Goal: Navigation & Orientation: Find specific page/section

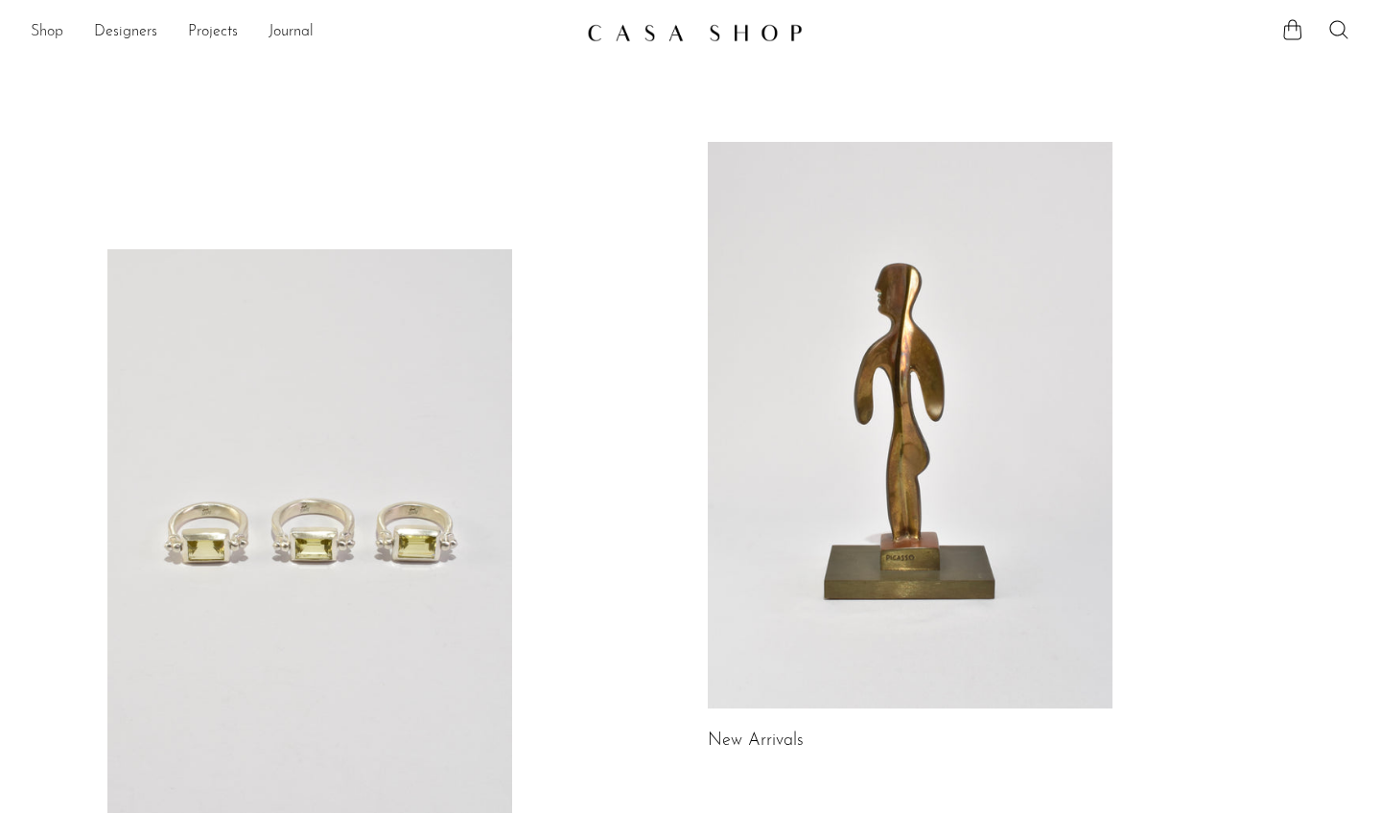
click at [55, 36] on link "Shop" at bounding box center [47, 32] width 33 height 25
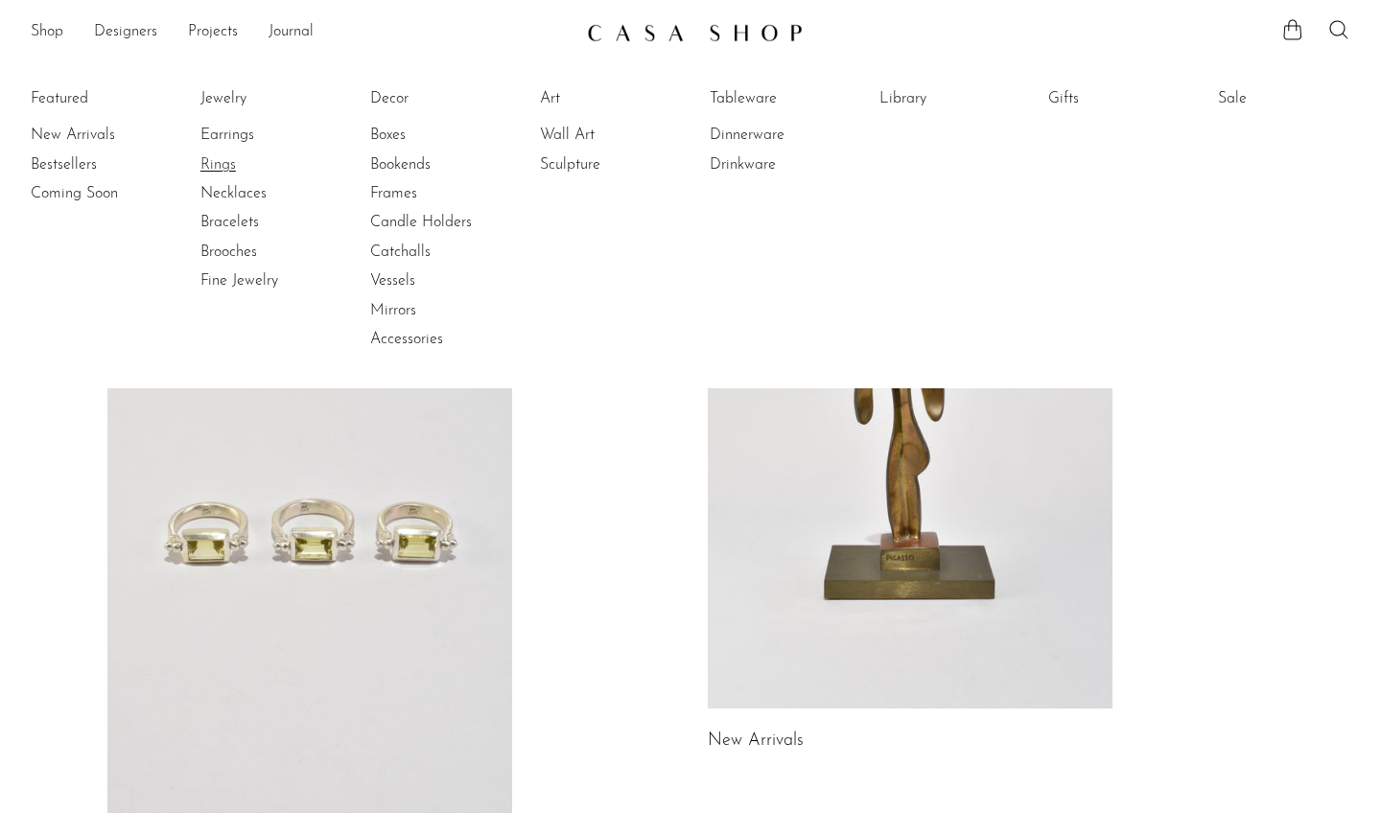
click at [223, 170] on link "Rings" at bounding box center [272, 164] width 144 height 21
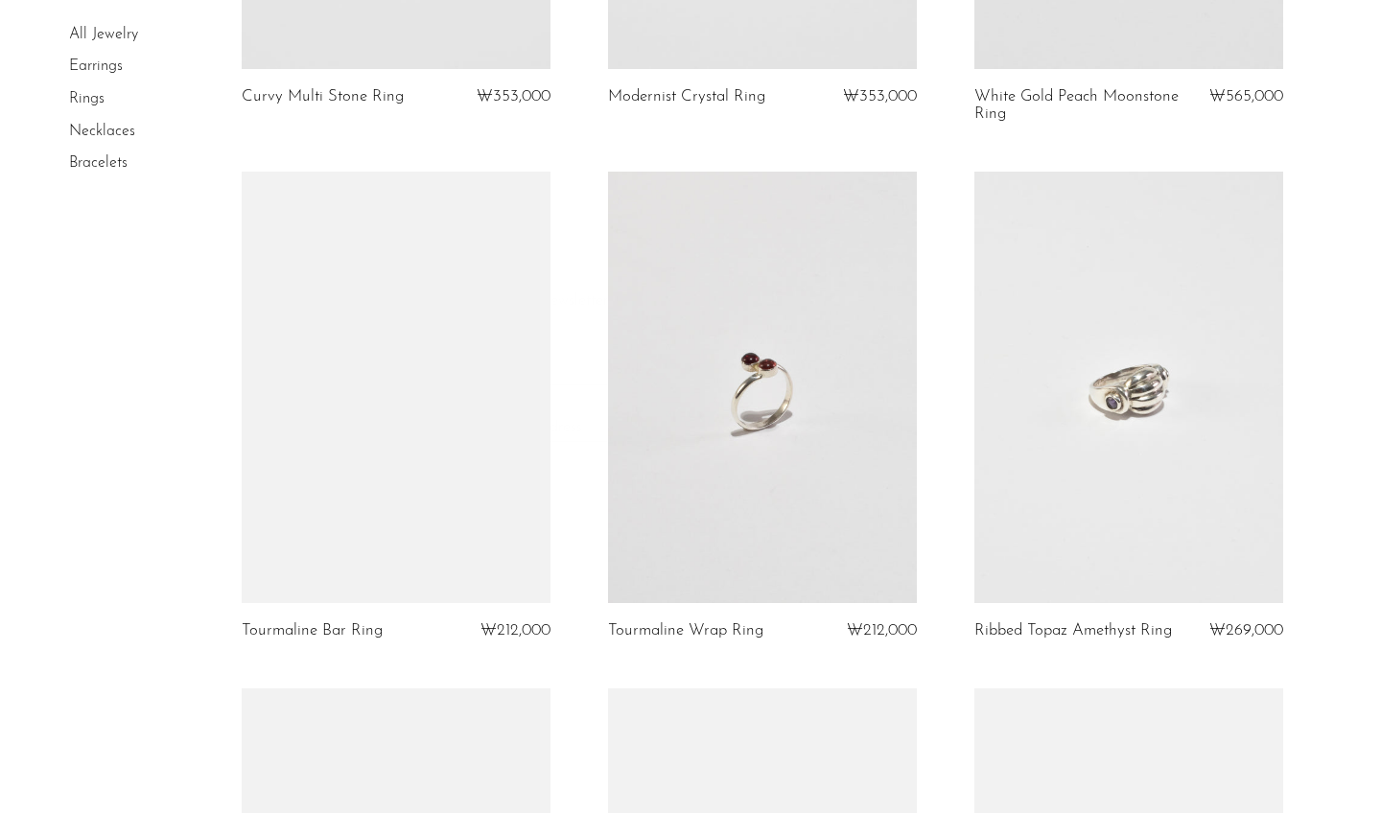
scroll to position [2615, 0]
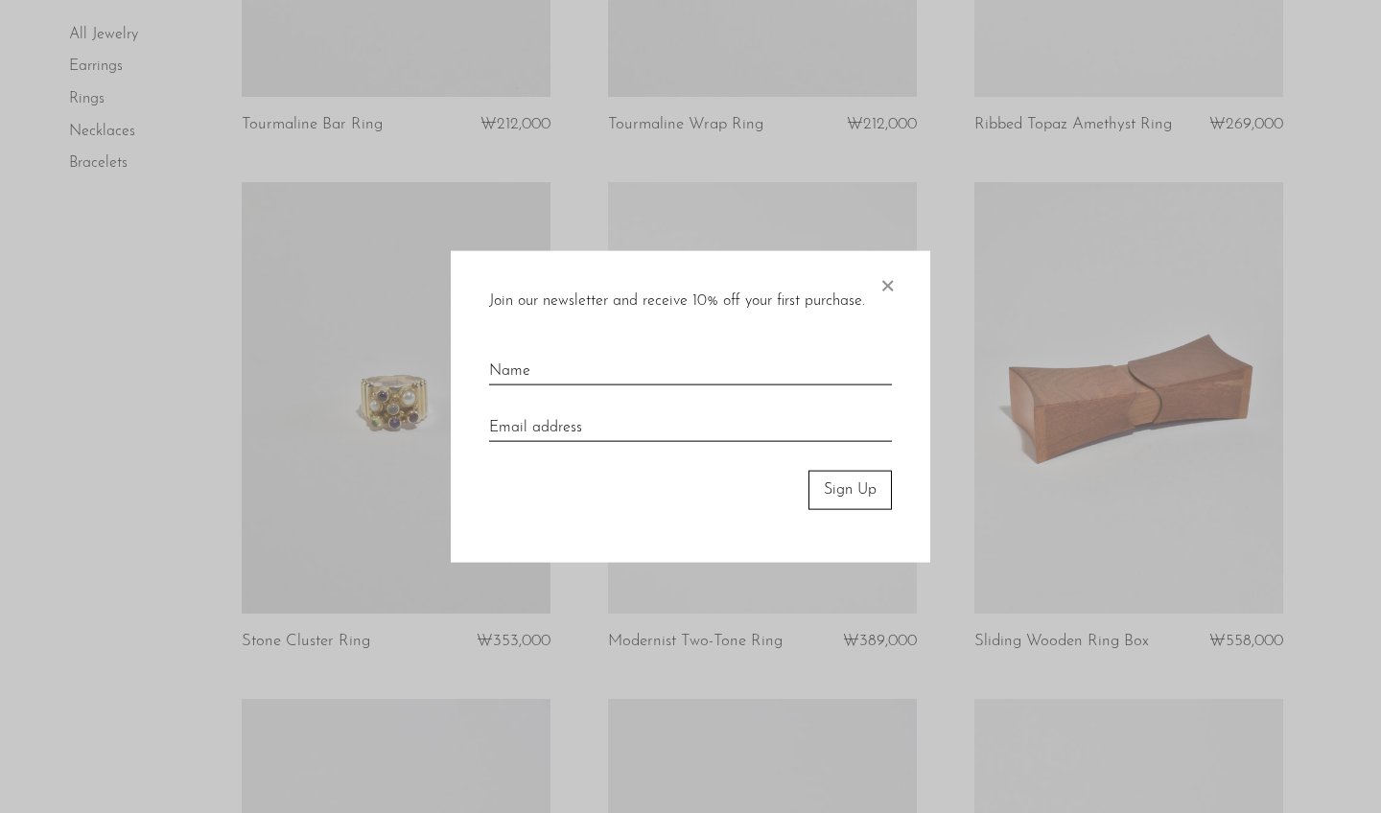
click at [885, 287] on span "×" at bounding box center [886, 281] width 19 height 61
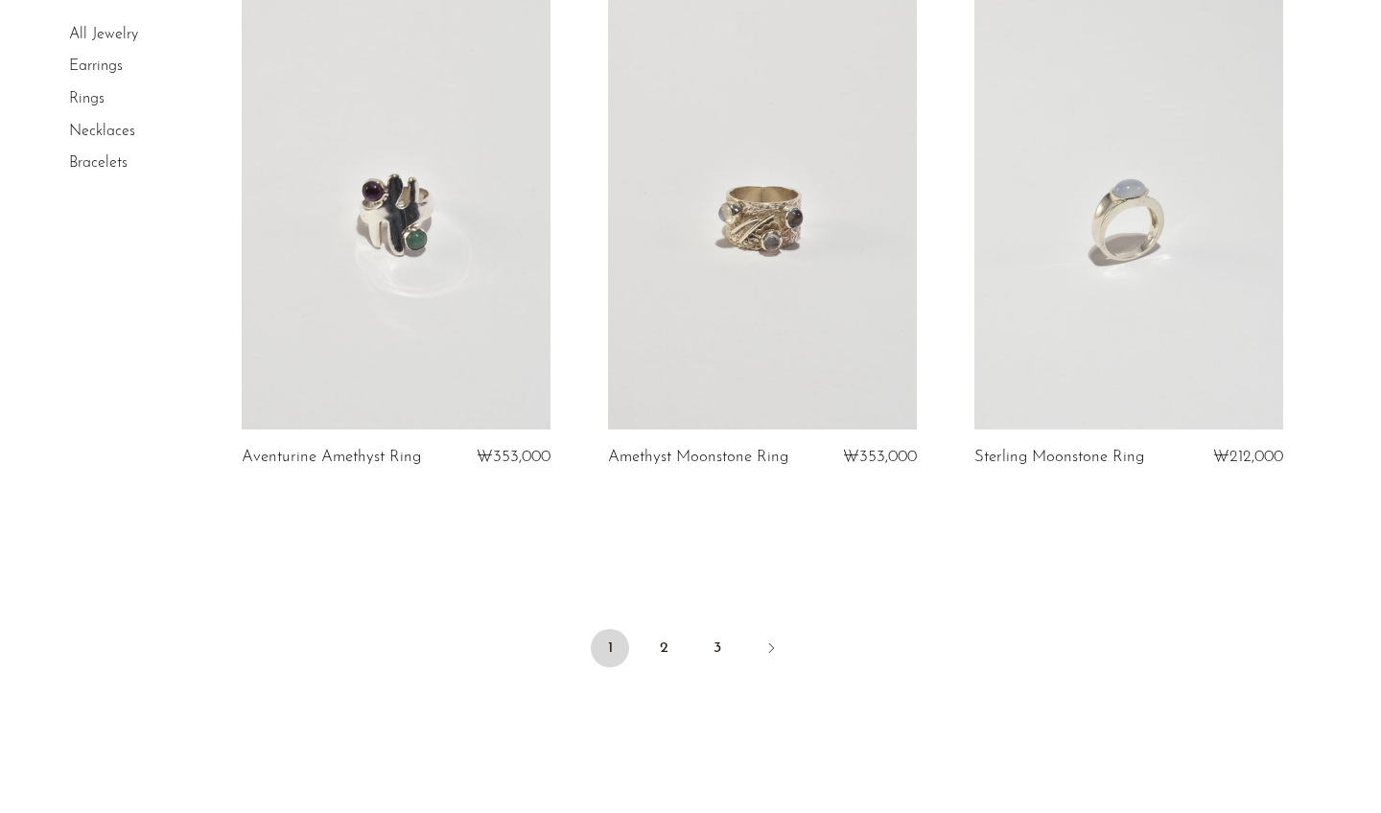
scroll to position [5939, 0]
click at [659, 628] on link "2" at bounding box center [663, 647] width 38 height 38
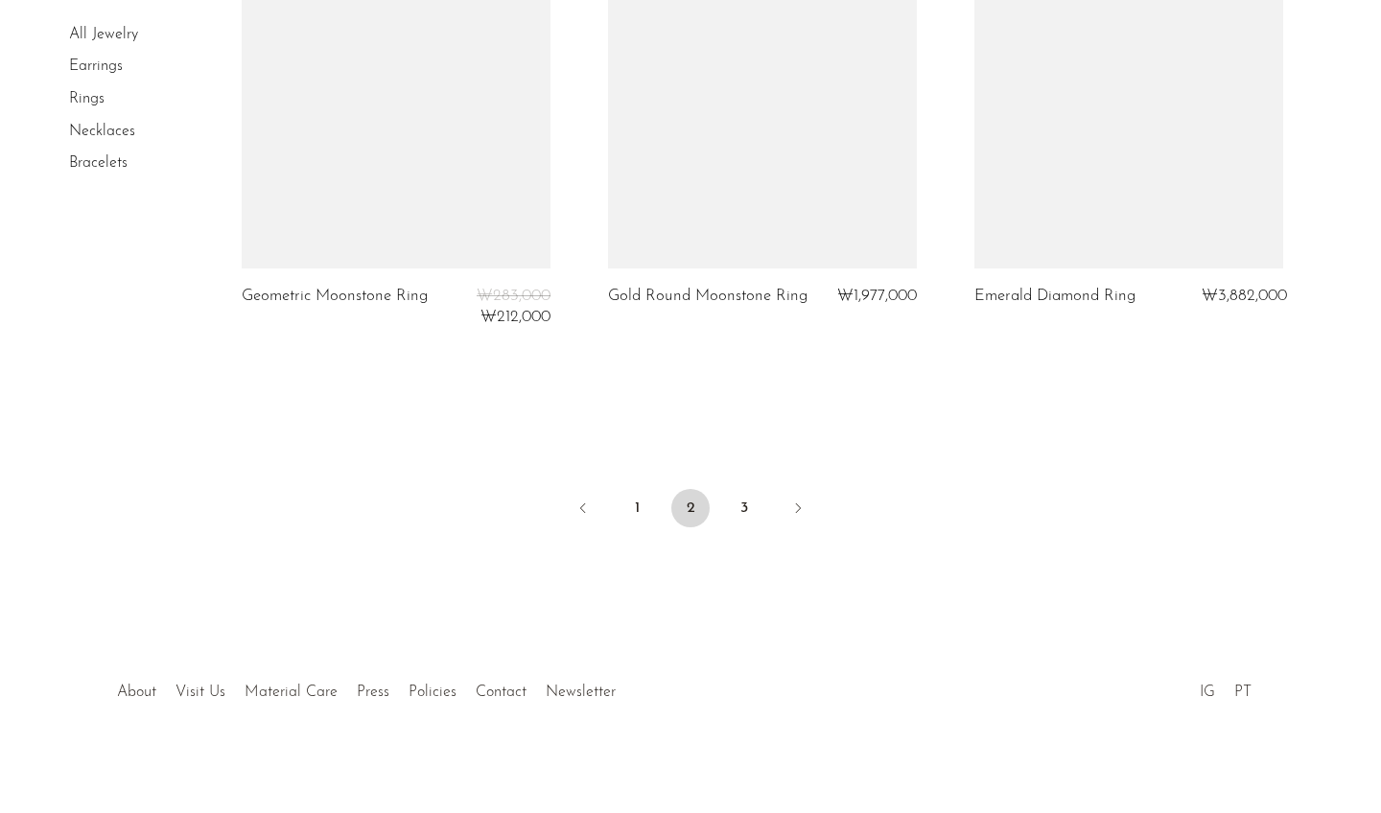
scroll to position [6153, 0]
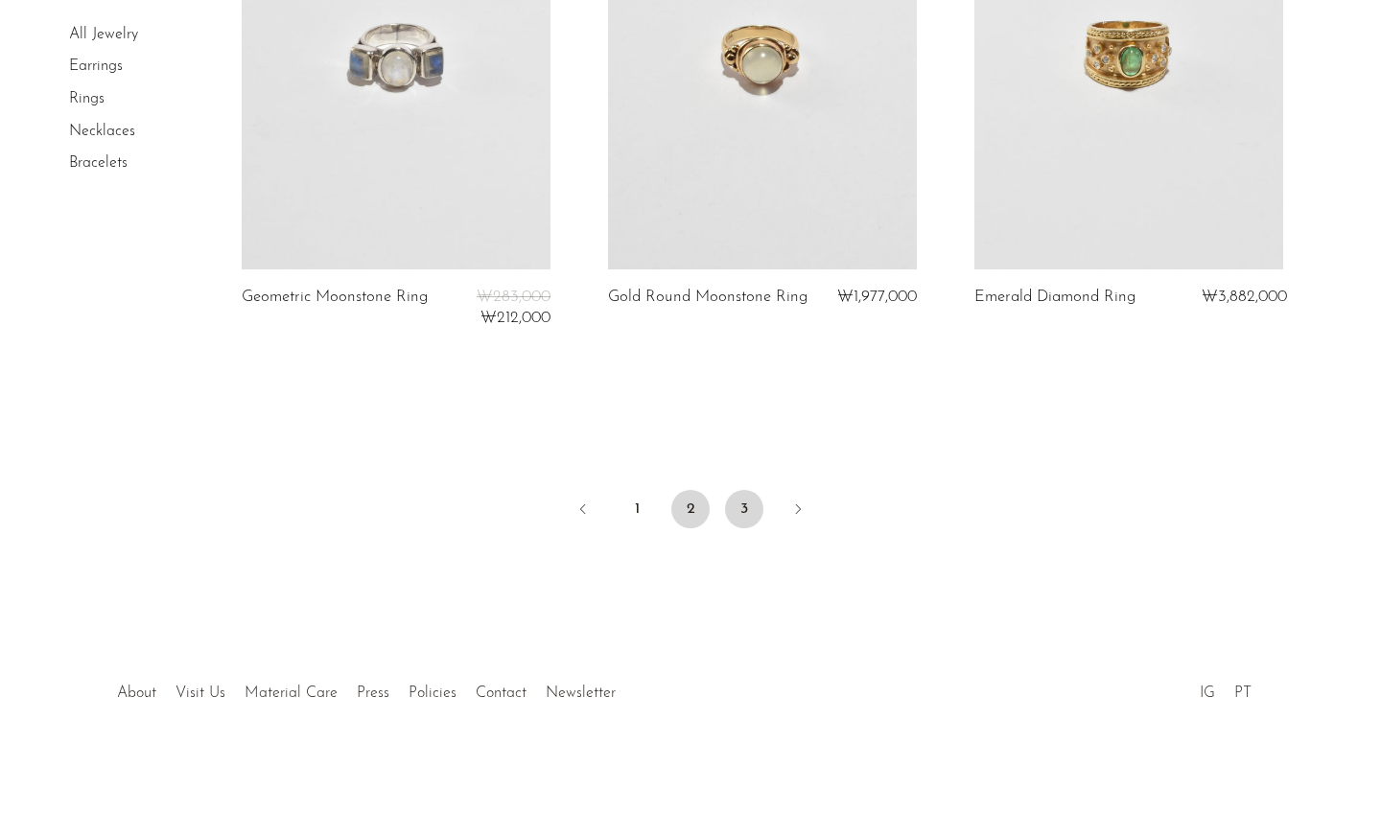
click at [734, 504] on link "3" at bounding box center [744, 509] width 38 height 38
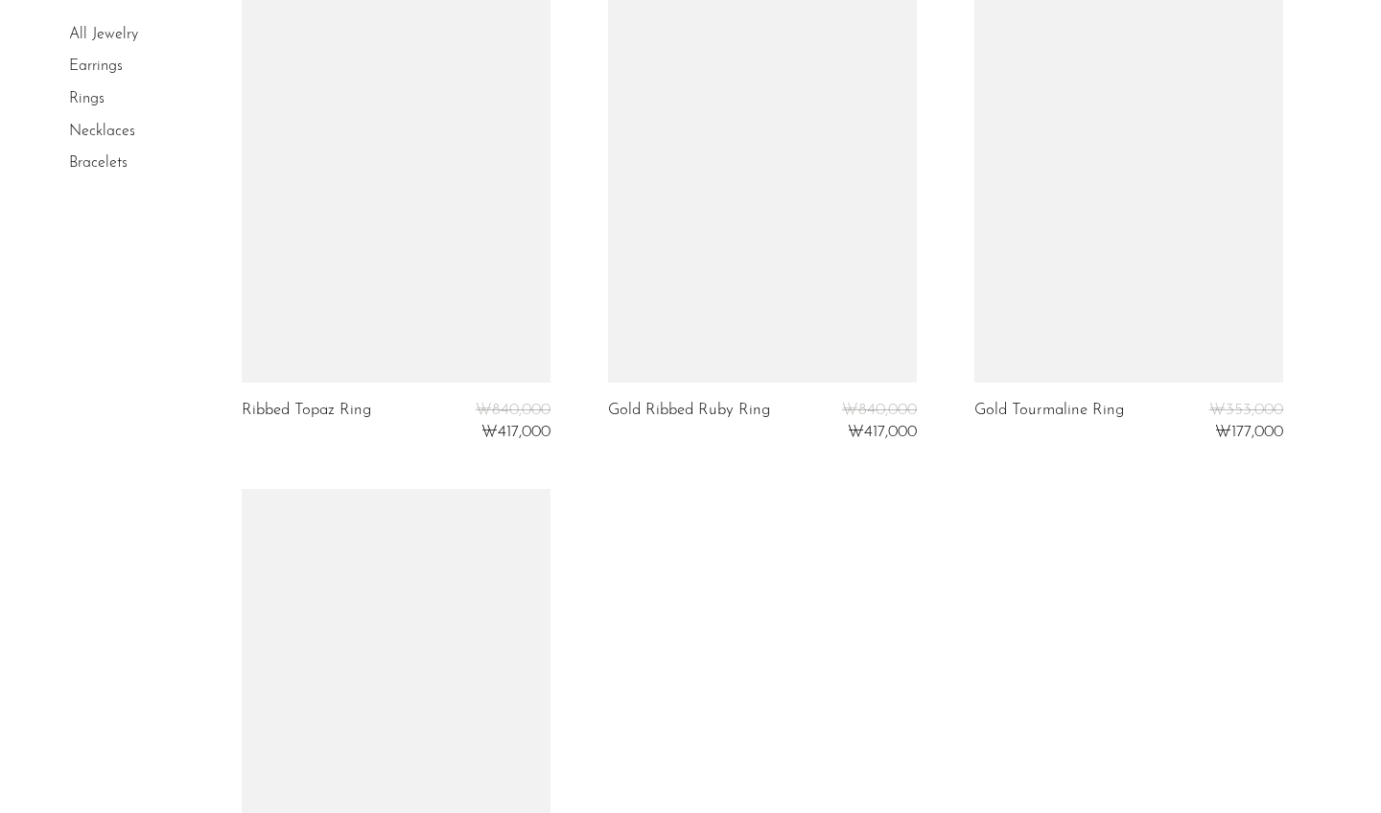
scroll to position [4360, 0]
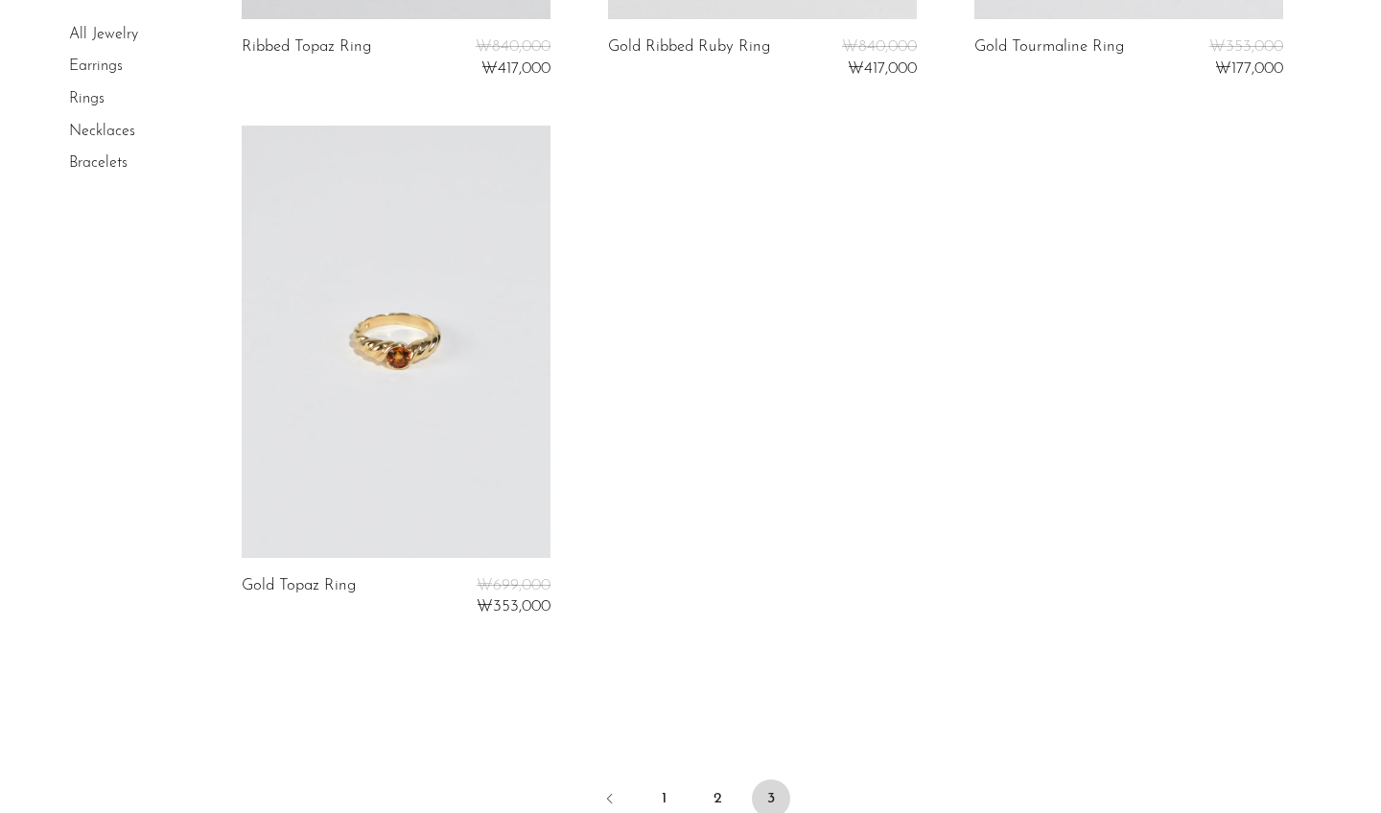
click at [107, 129] on link "Necklaces" at bounding box center [102, 131] width 66 height 15
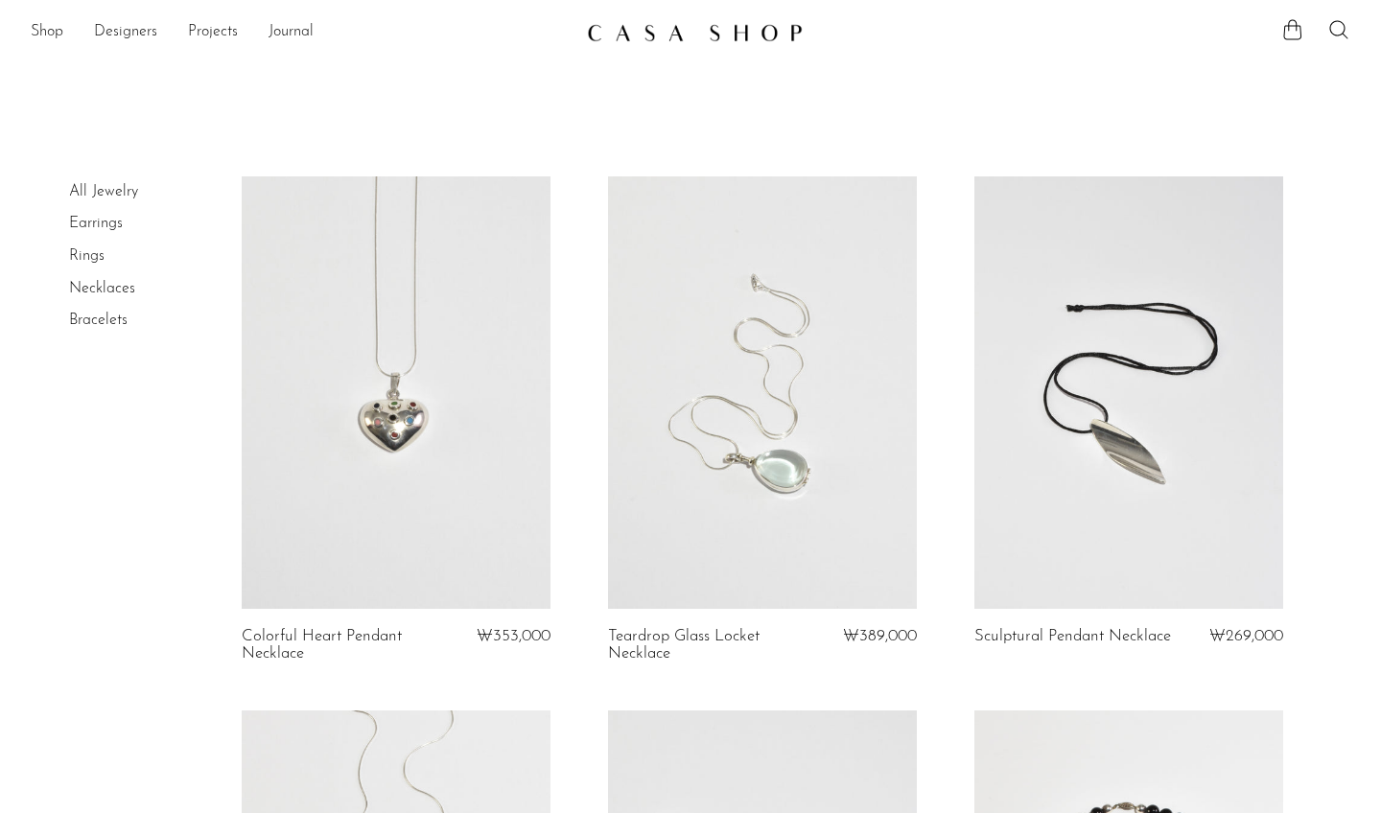
click at [89, 317] on link "Bracelets" at bounding box center [98, 320] width 58 height 15
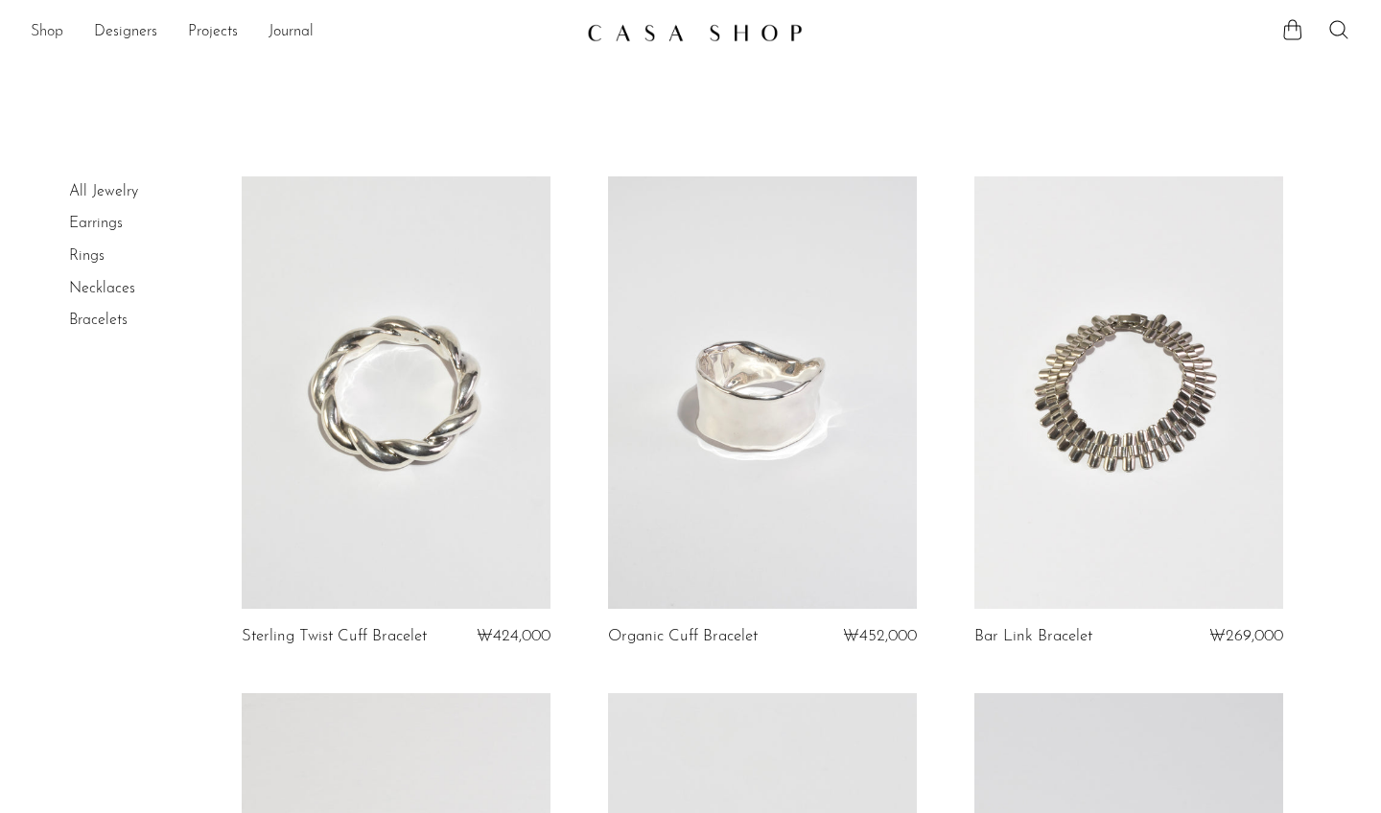
click at [54, 23] on link "Shop" at bounding box center [47, 32] width 33 height 25
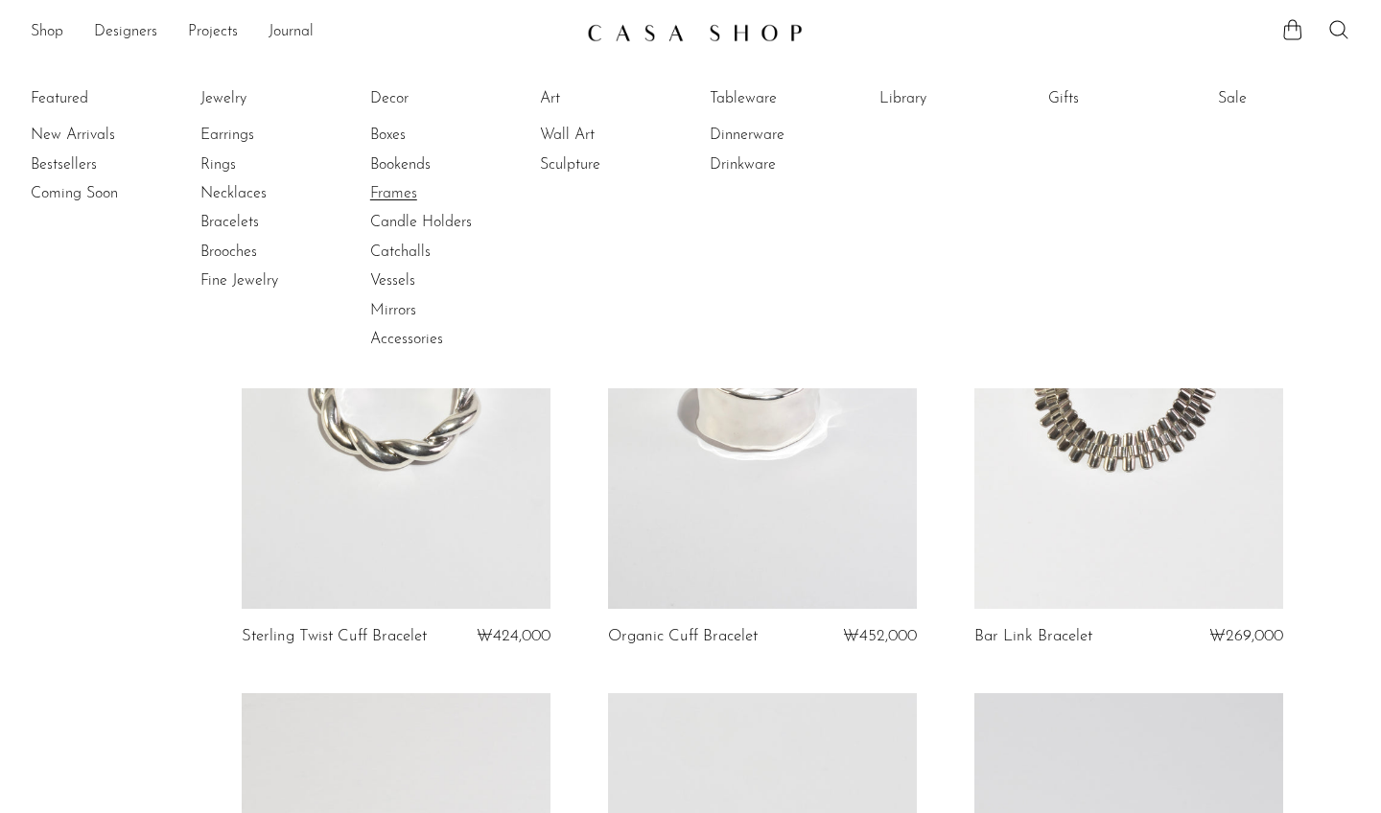
click at [387, 187] on link "Frames" at bounding box center [442, 193] width 144 height 21
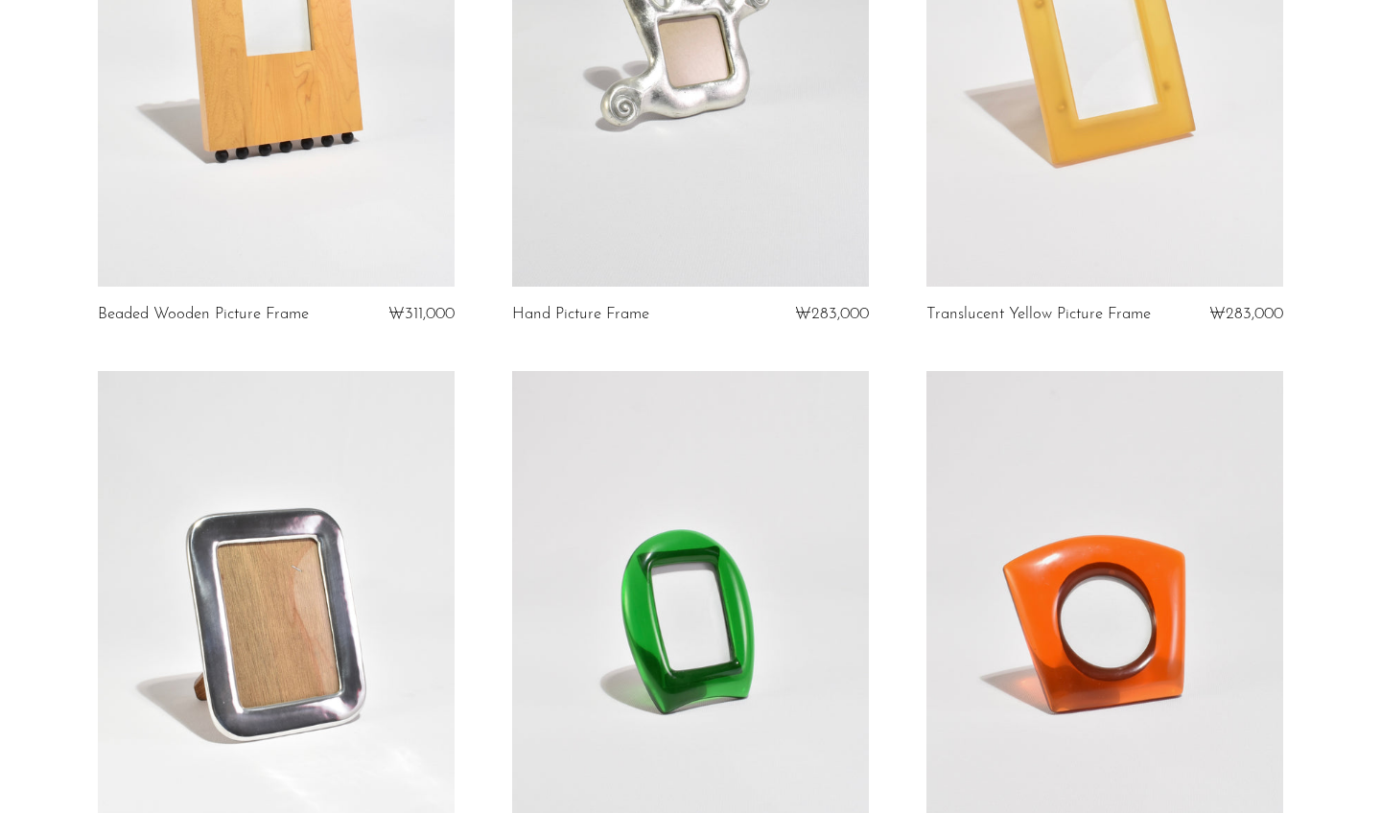
scroll to position [850, 0]
